Goal: Navigation & Orientation: Find specific page/section

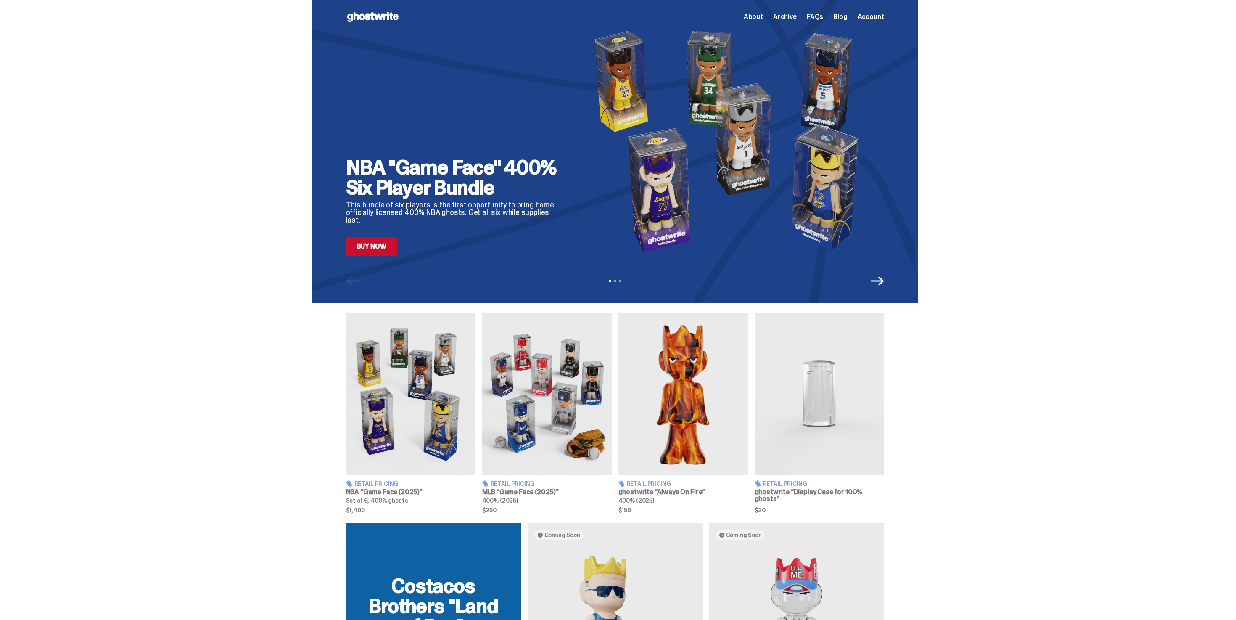
click at [790, 20] on span "Archive" at bounding box center [785, 16] width 24 height 7
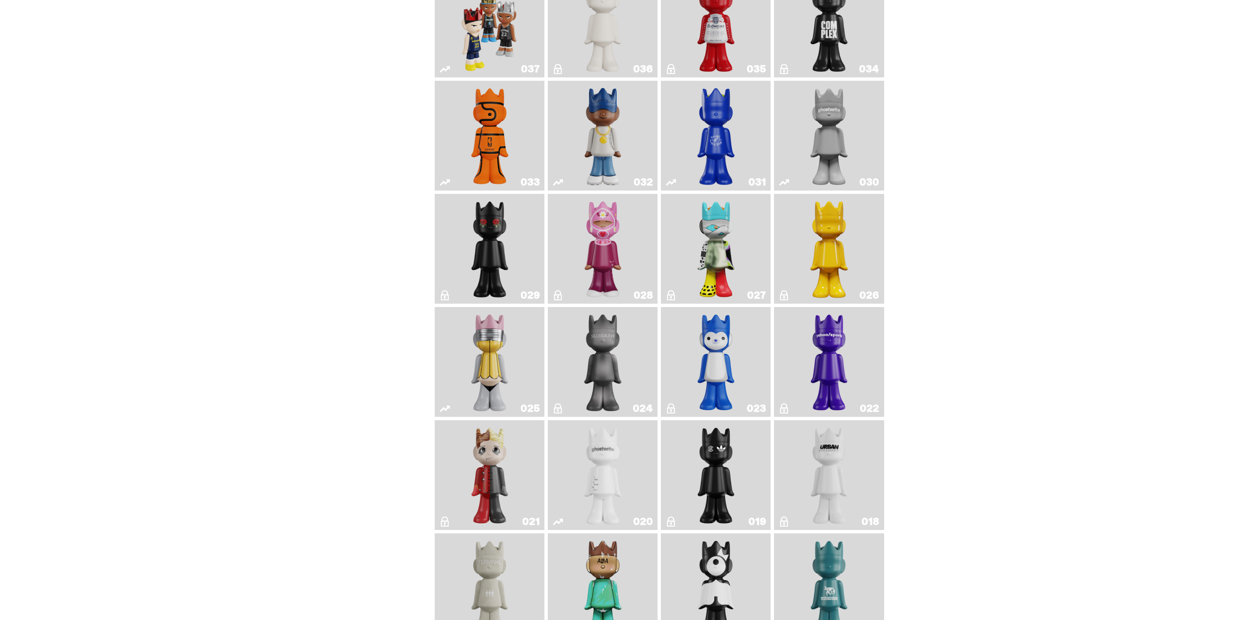
scroll to position [706, 0]
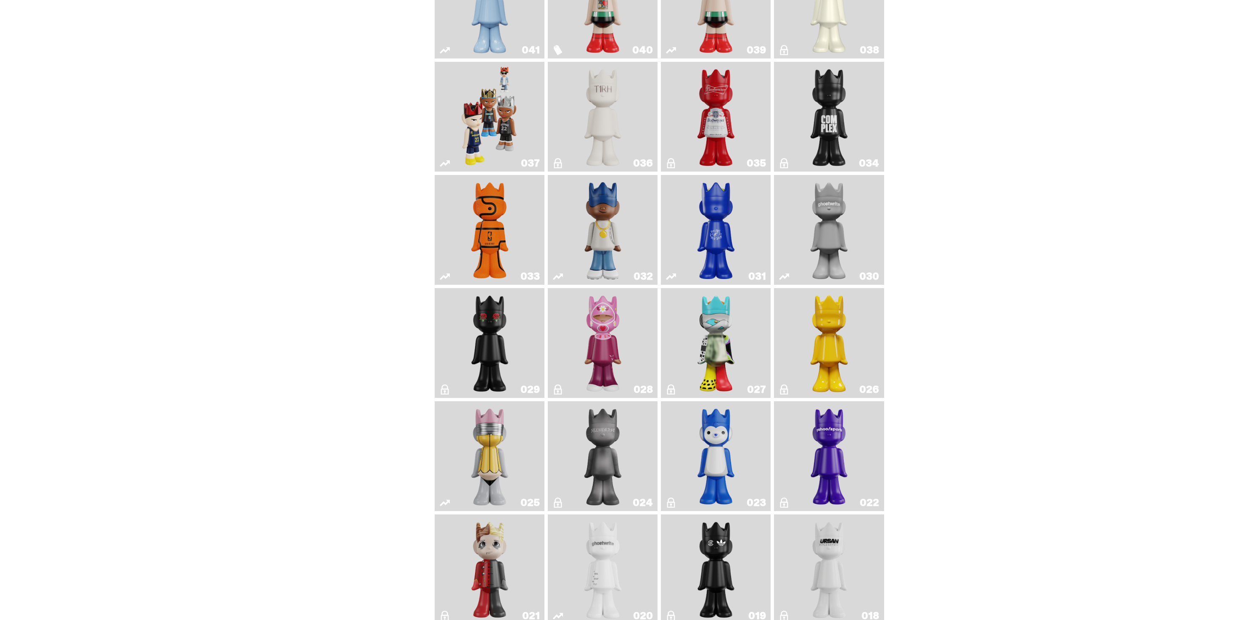
click at [806, 278] on img "One" at bounding box center [829, 229] width 58 height 103
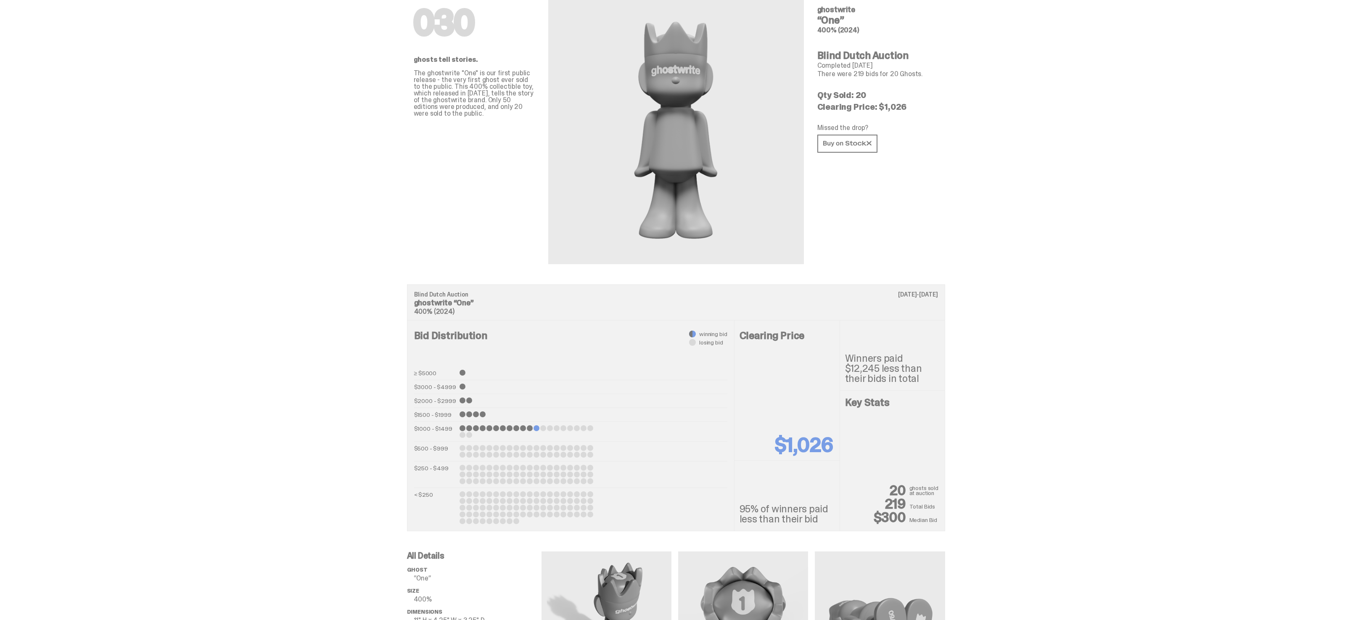
scroll to position [45, 0]
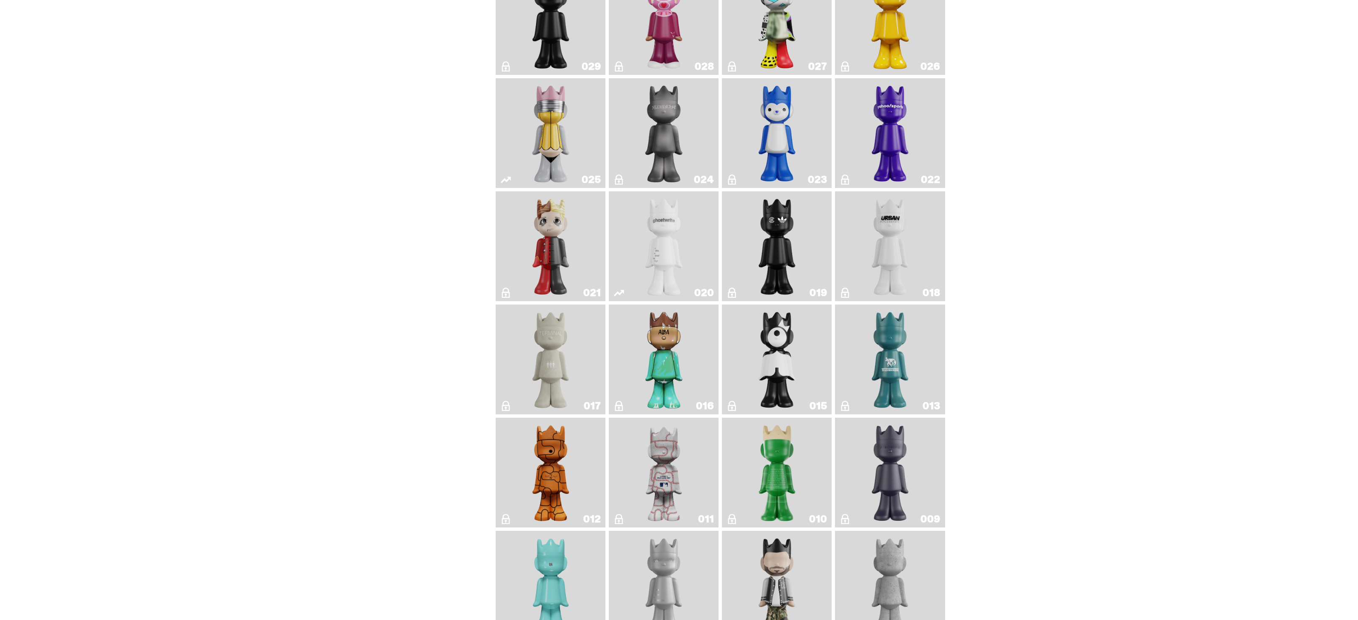
scroll to position [893, 0]
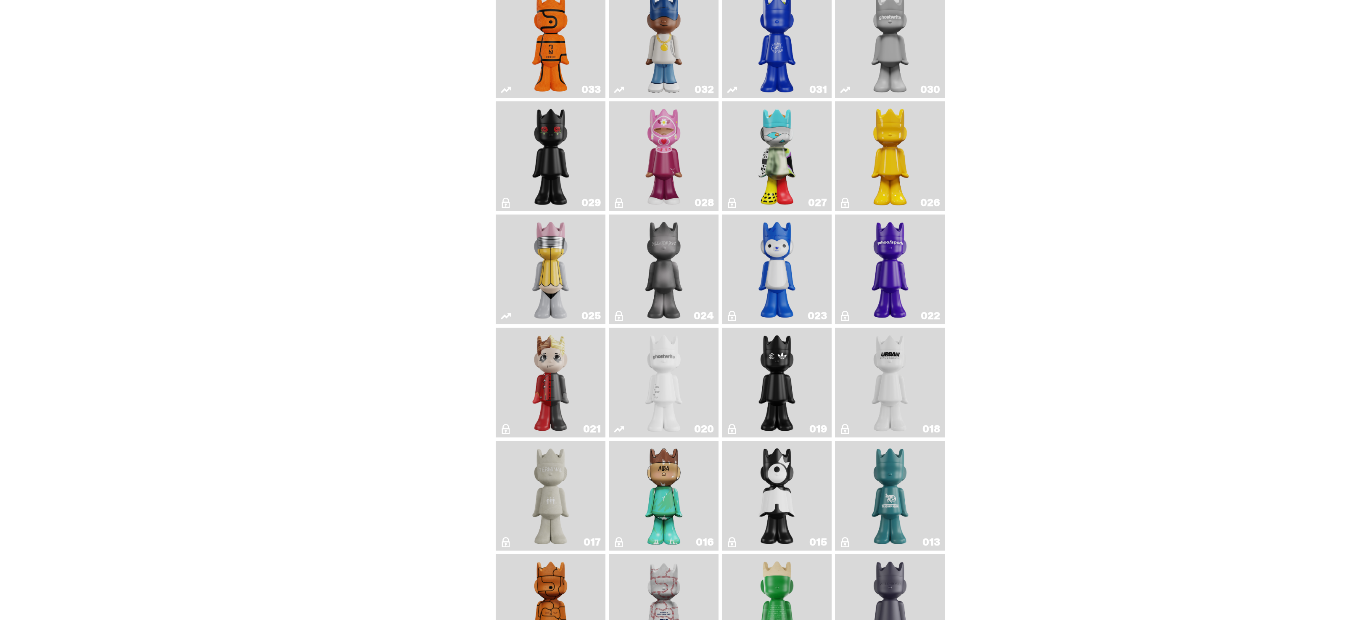
click at [874, 46] on img "One" at bounding box center [890, 43] width 58 height 103
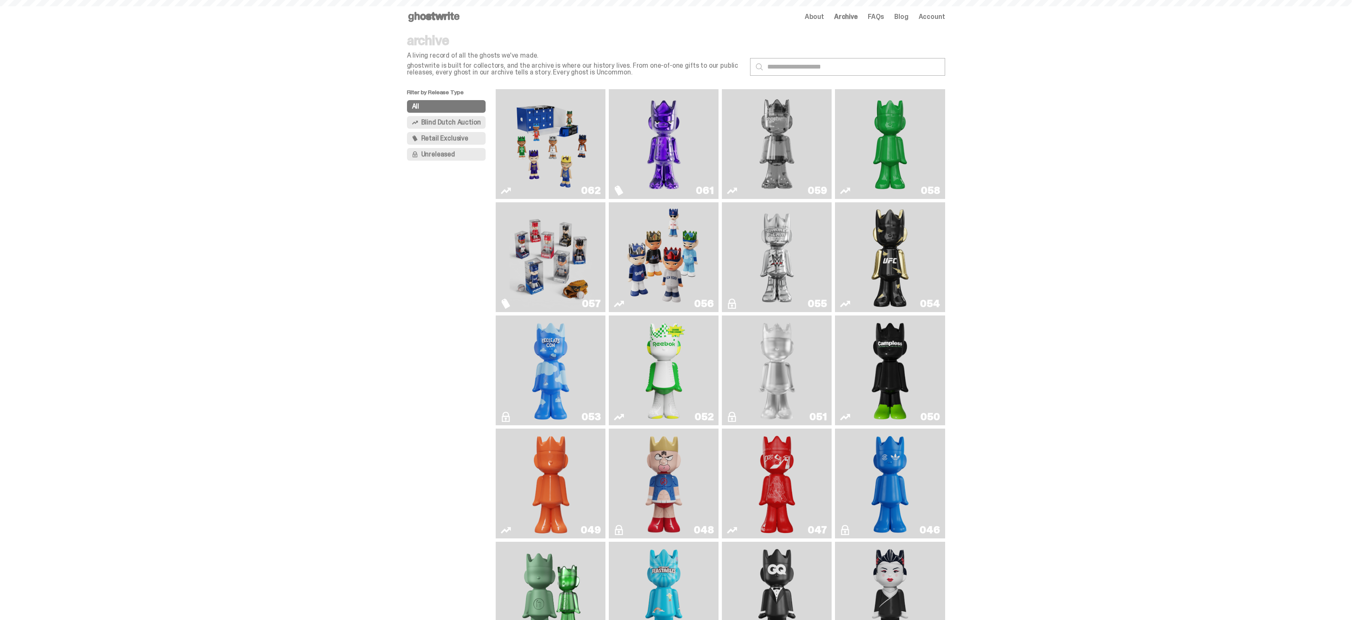
scroll to position [893, 0]
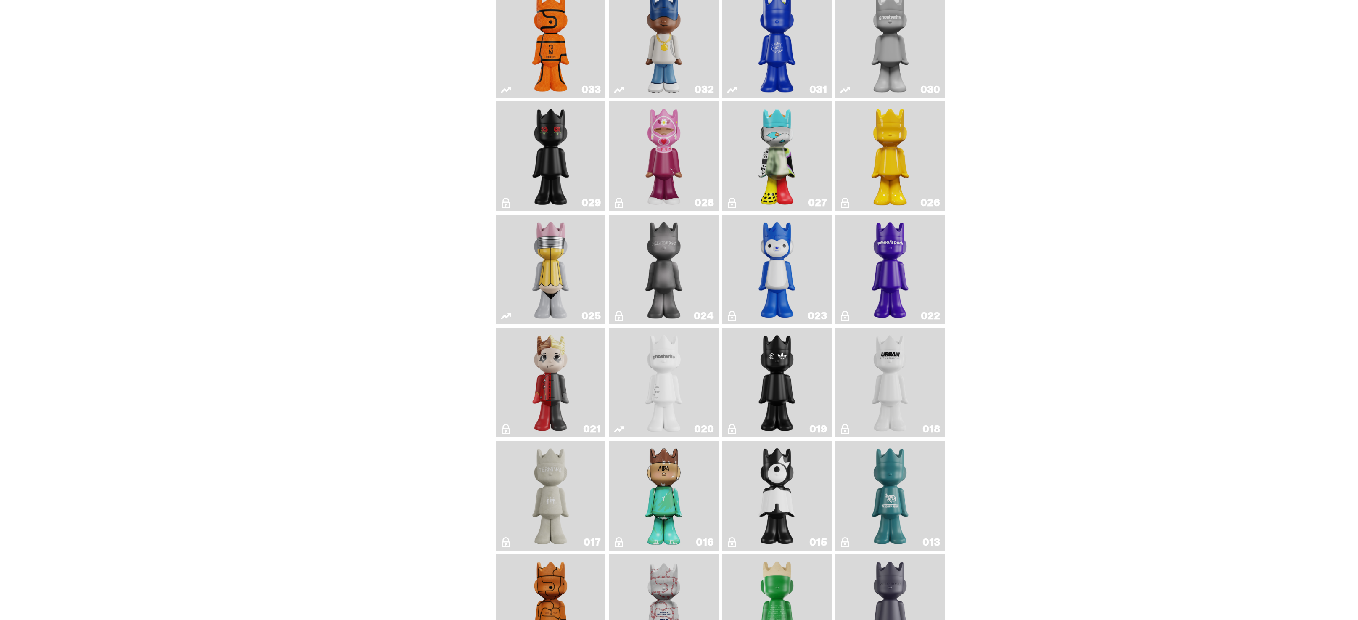
click at [687, 382] on img "ghost" at bounding box center [664, 382] width 58 height 103
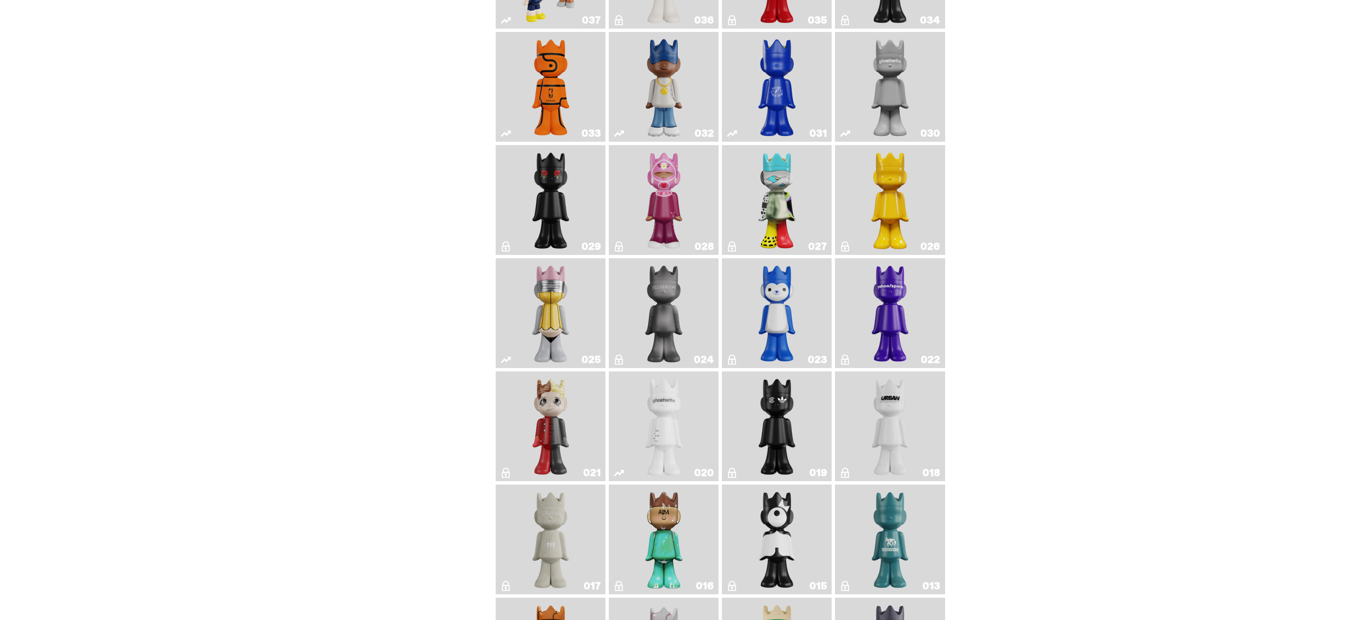
scroll to position [755, 0]
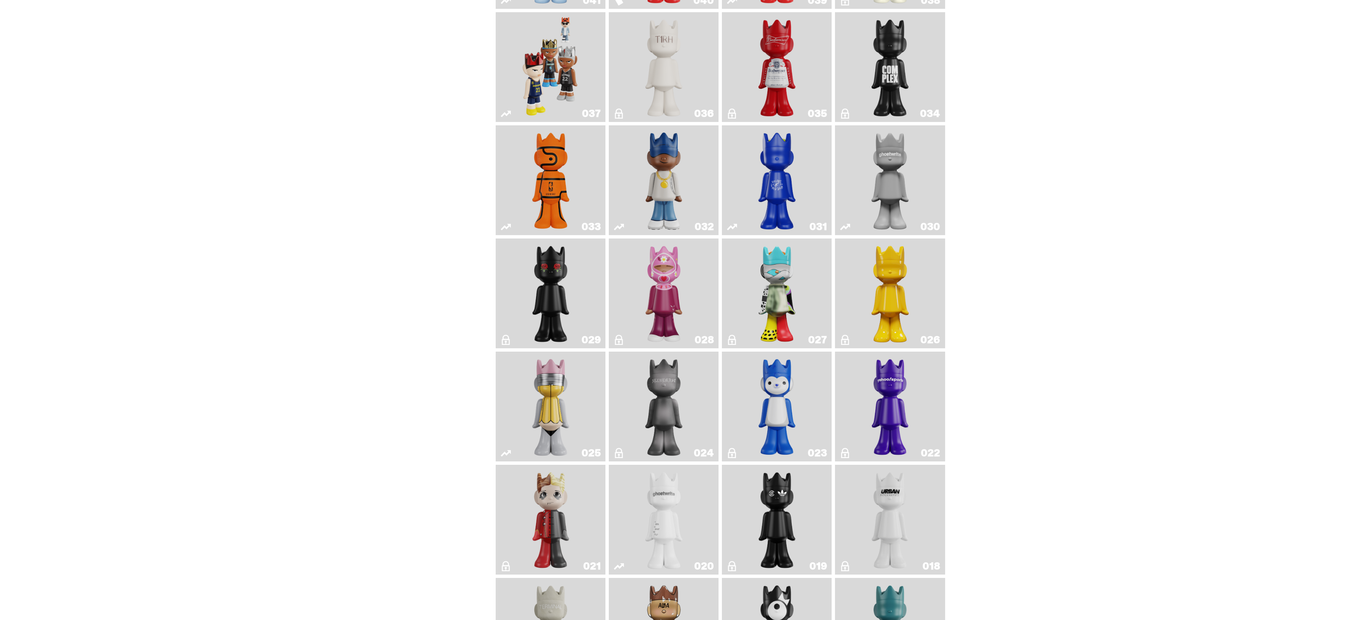
click at [918, 161] on img "One" at bounding box center [890, 180] width 58 height 103
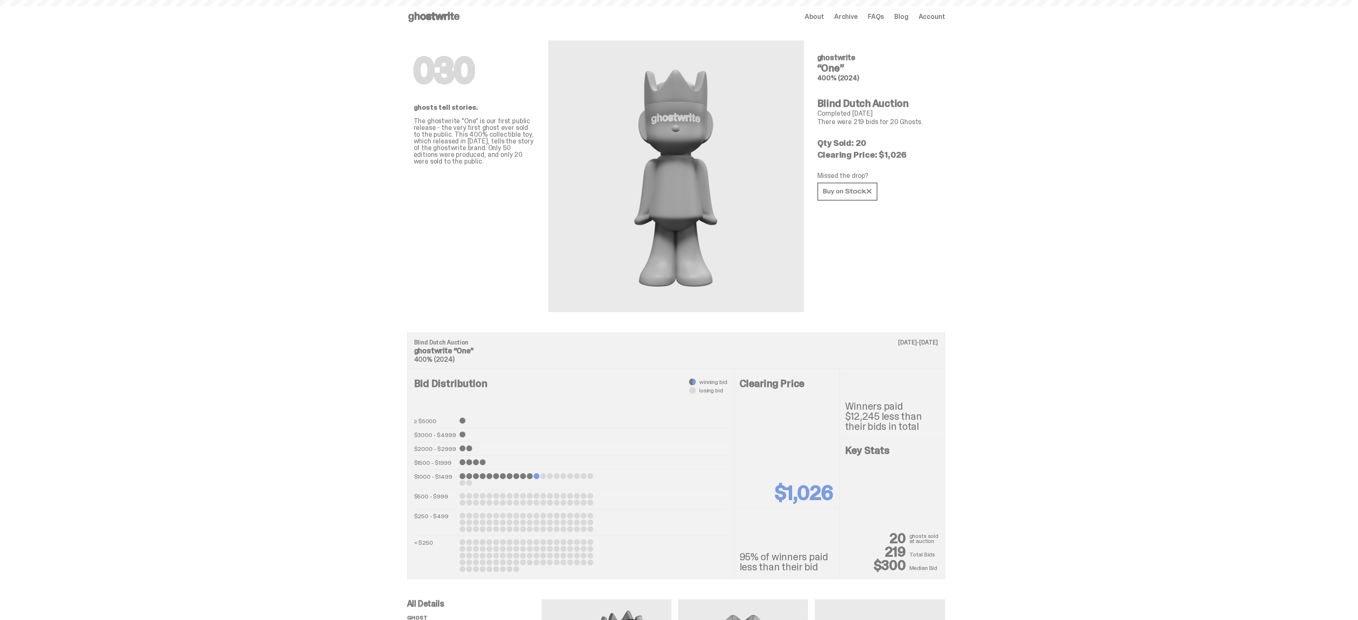
scroll to position [755, 0]
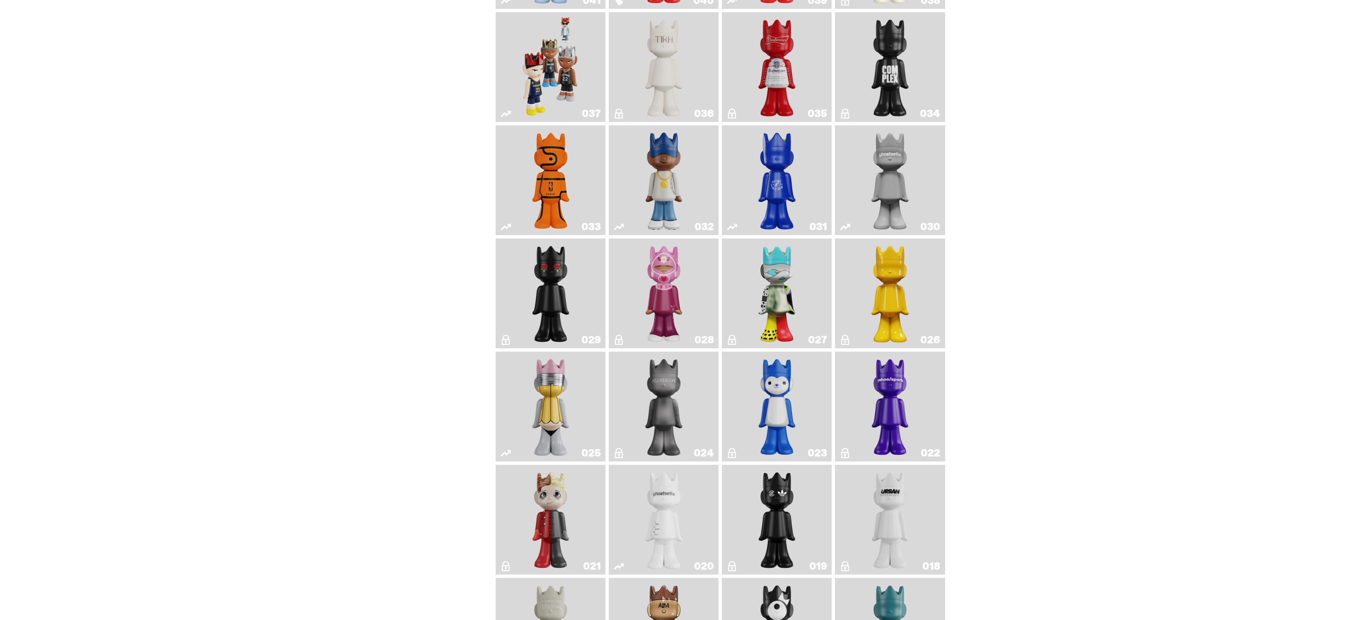
click at [888, 207] on img "One" at bounding box center [890, 180] width 58 height 103
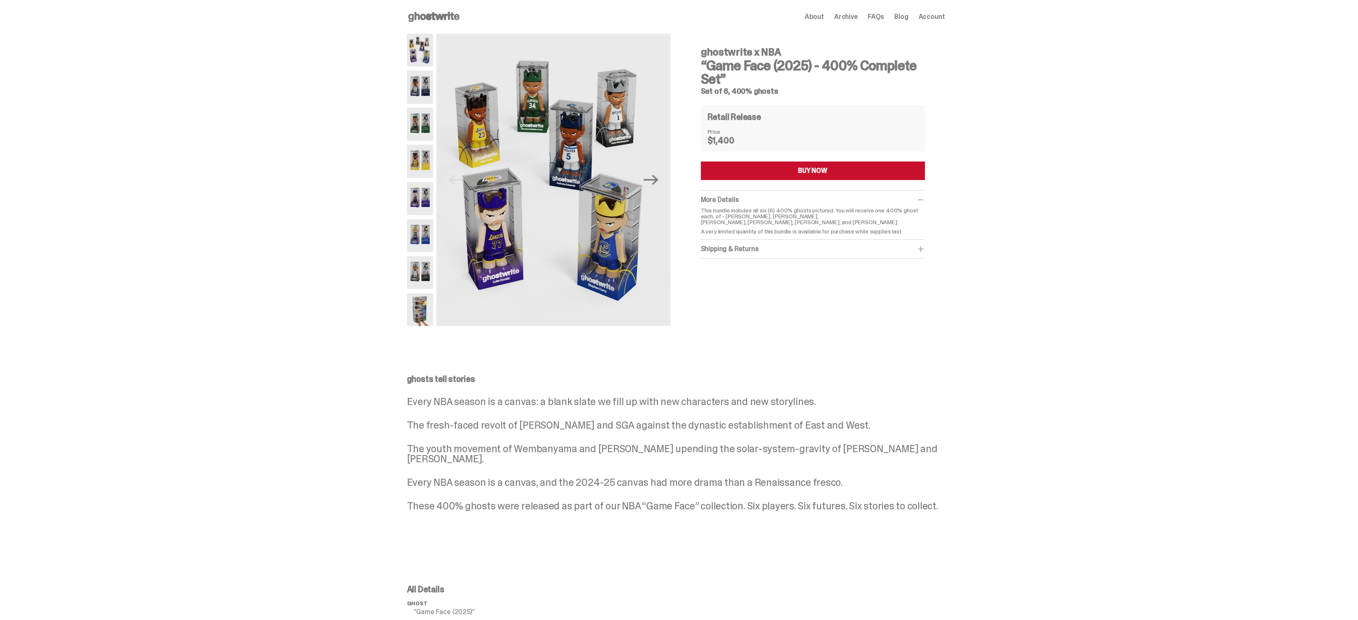
click at [853, 13] on span "Archive" at bounding box center [846, 16] width 24 height 7
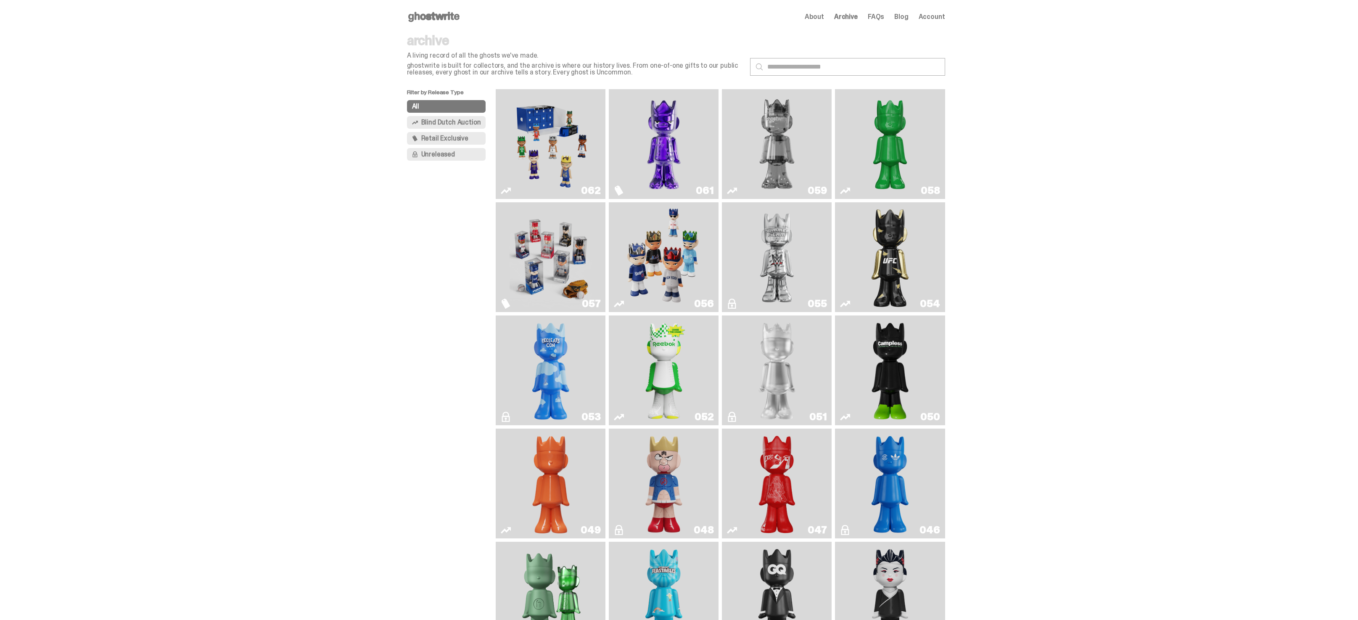
click at [431, 16] on use at bounding box center [433, 17] width 51 height 10
